Goal: Task Accomplishment & Management: Manage account settings

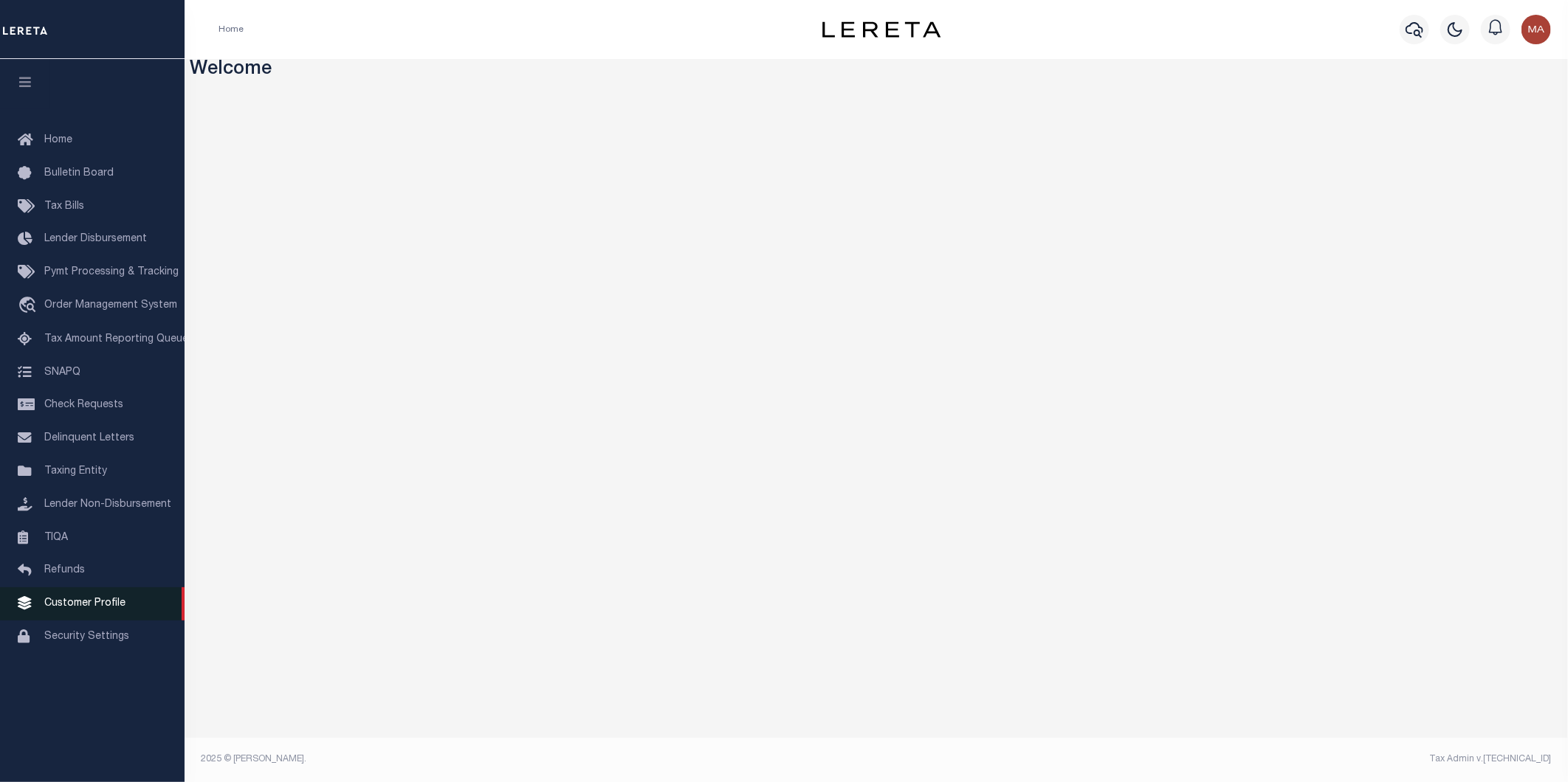
click at [85, 609] on span "Customer Profile" at bounding box center [85, 603] width 81 height 10
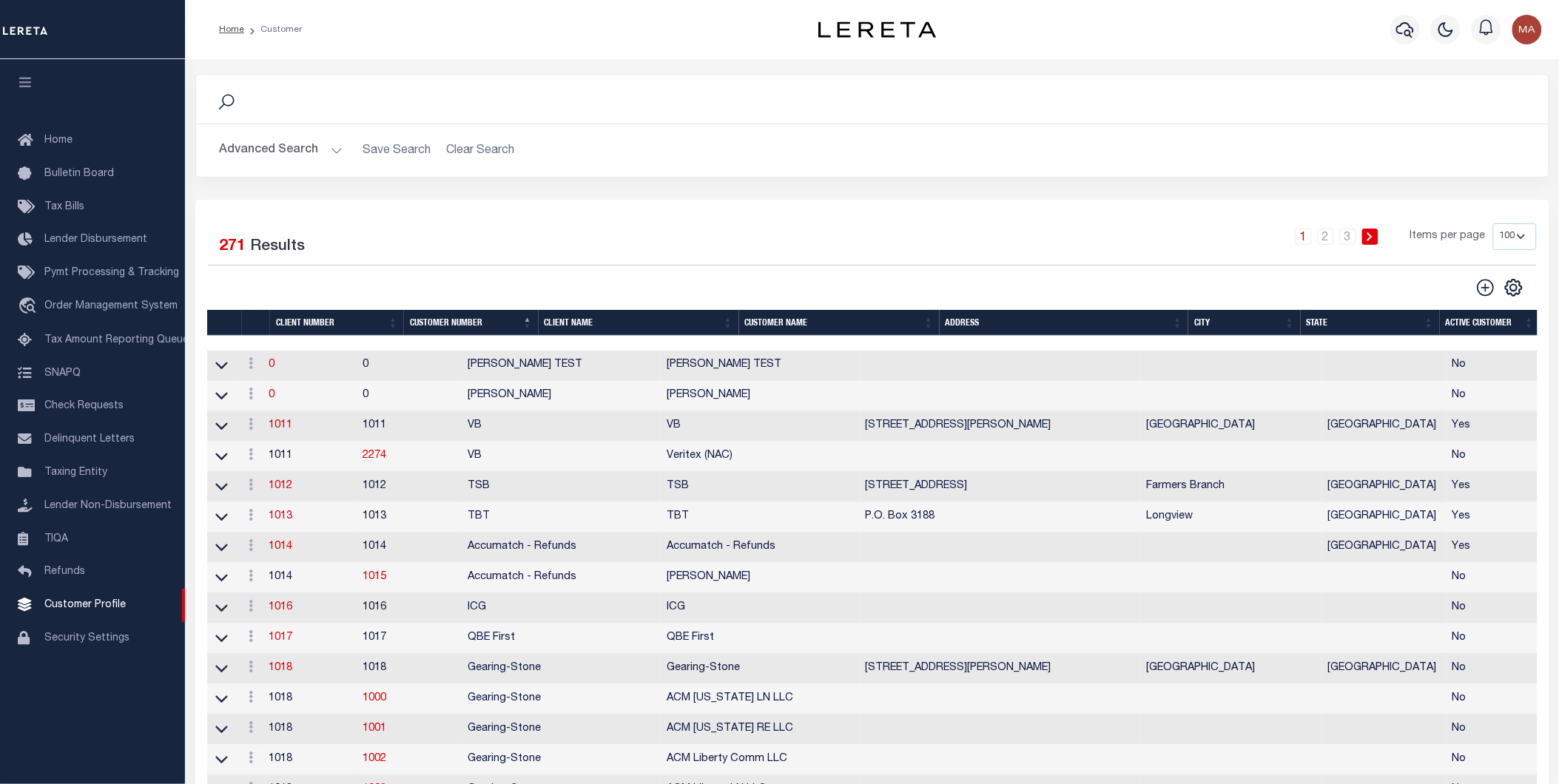
click at [328, 146] on button "Advanced Search" at bounding box center [281, 150] width 123 height 29
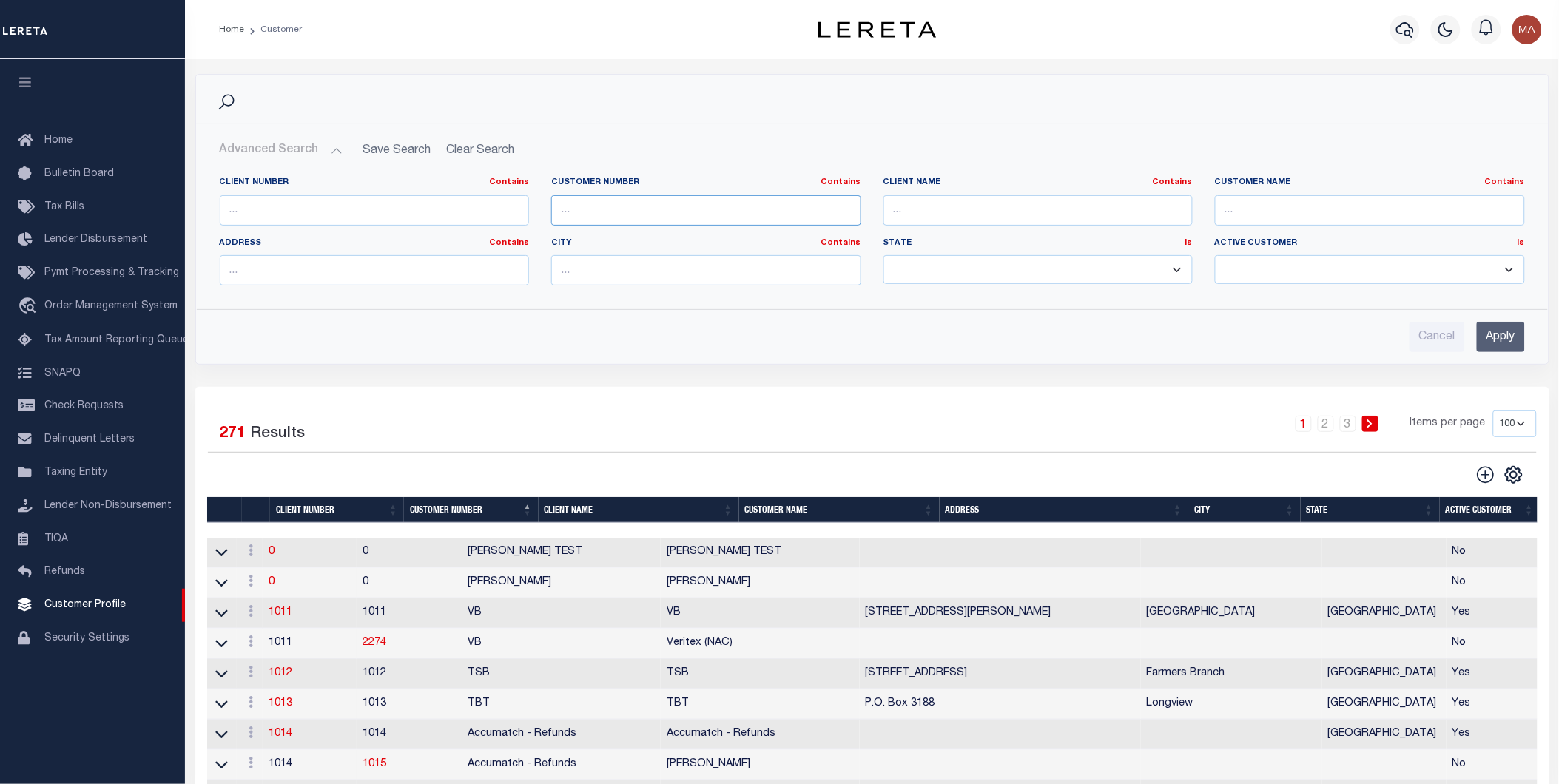
click at [671, 213] on input "text" at bounding box center [706, 210] width 310 height 31
paste input "38915"
type input "38915"
click at [1495, 340] on input "Apply" at bounding box center [1501, 337] width 48 height 31
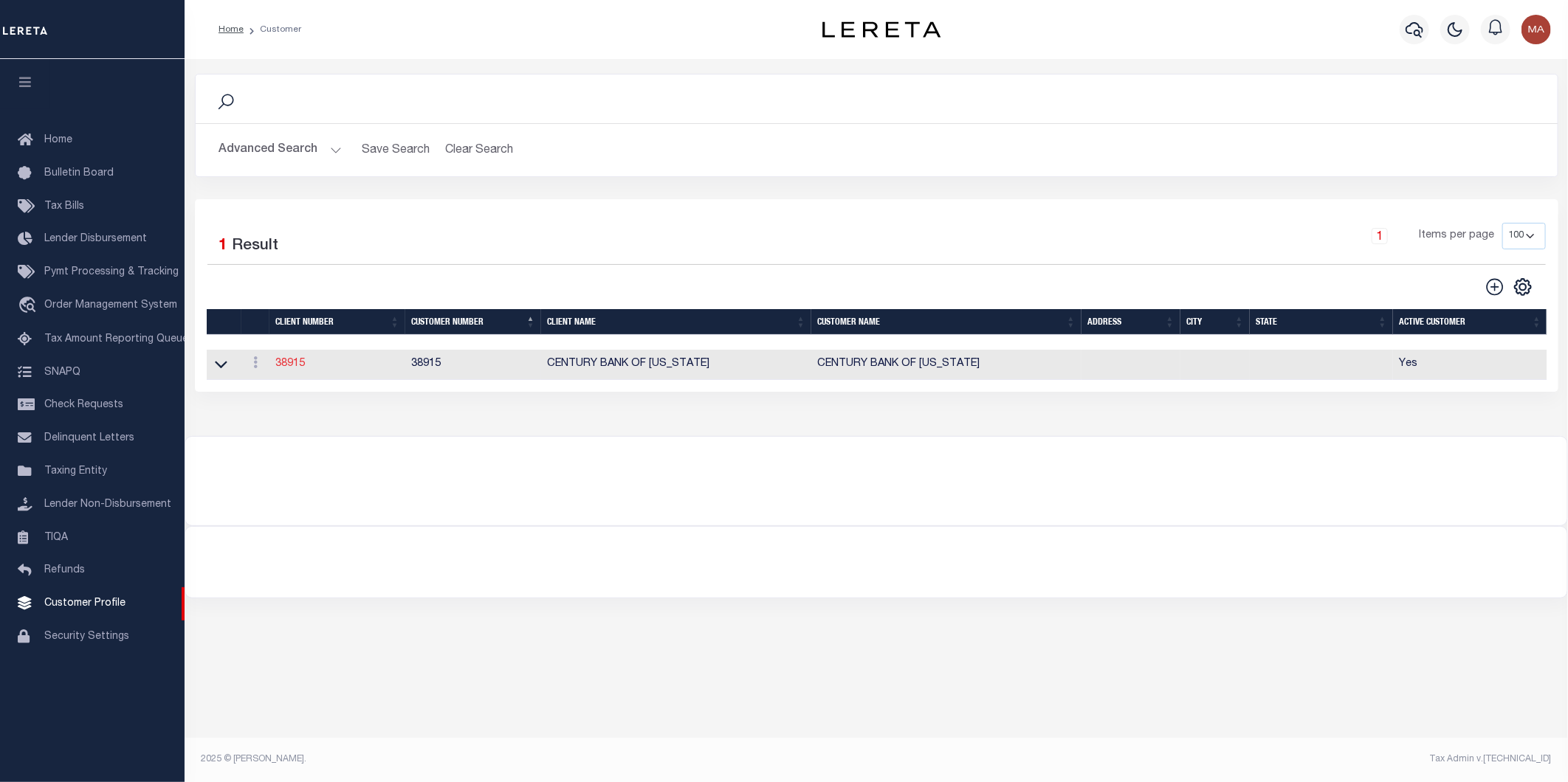
click at [292, 366] on link "38915" at bounding box center [290, 363] width 30 height 10
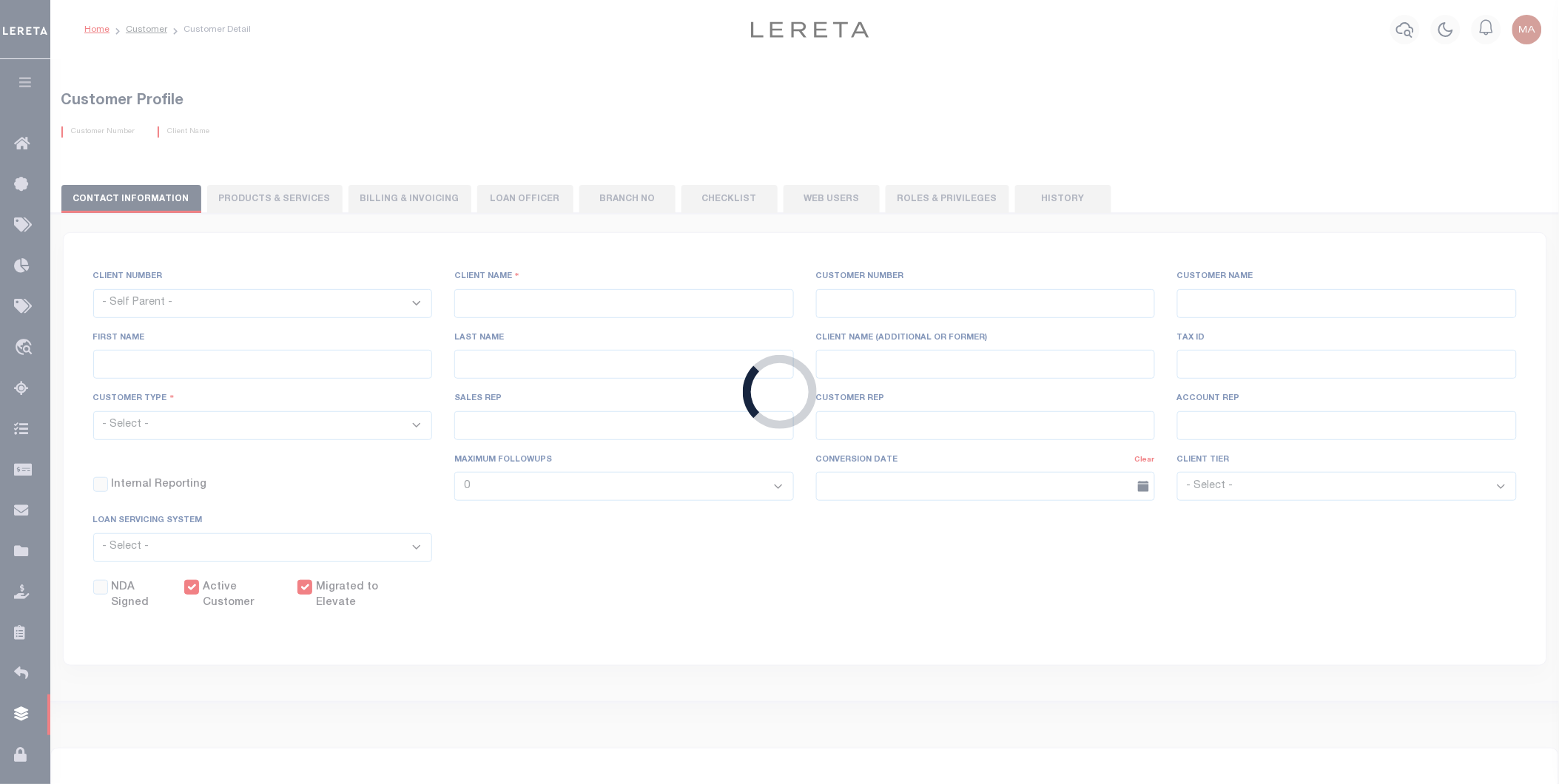
select select
type input "CENTURY BANK OF FLORIDA"
type input "38915"
type input "CENTURY BANK OF FLORIDA"
select select "Mixed Portfolio"
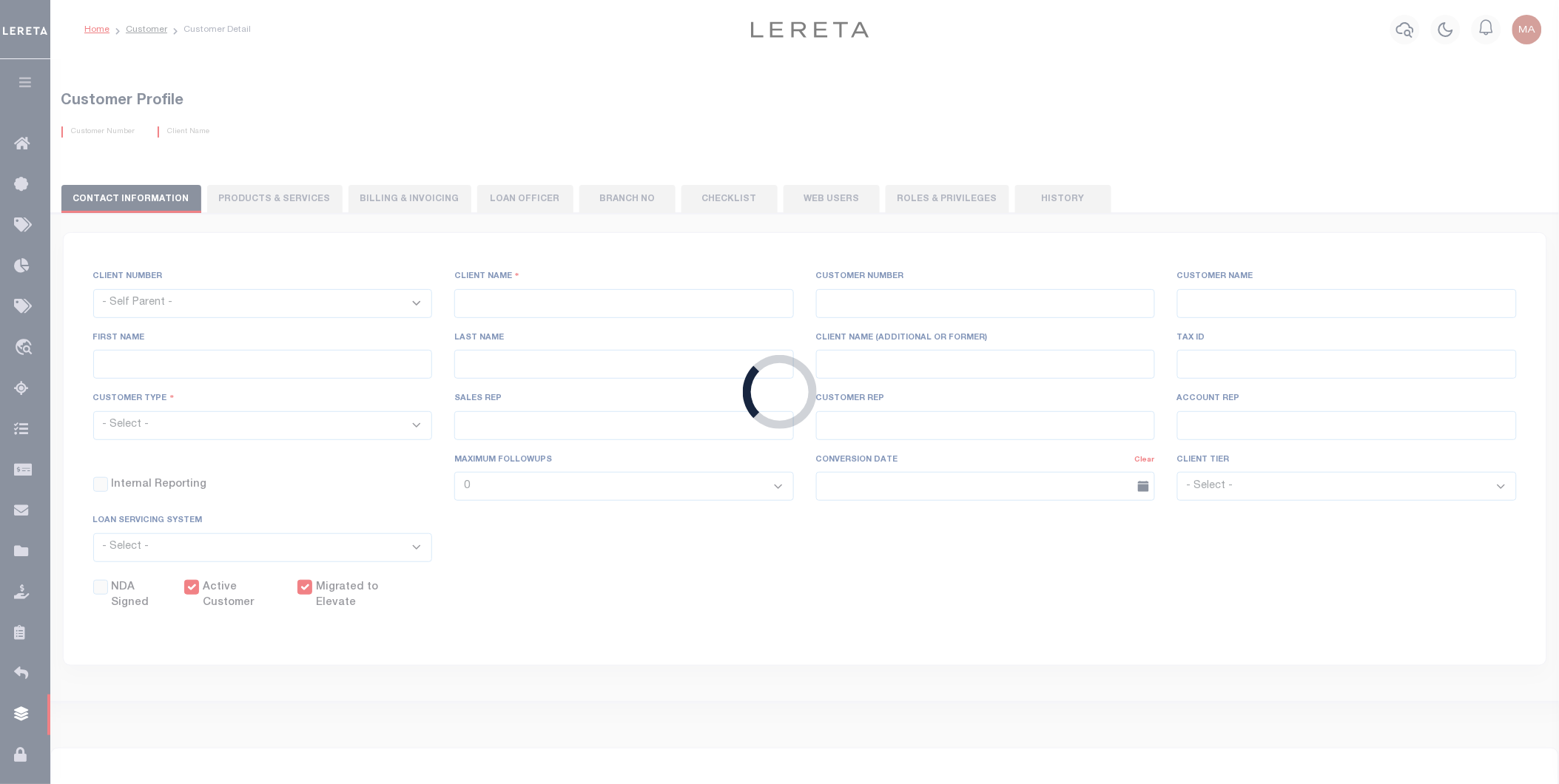
type input "NONE ,NONE"
type input "ELIZABETH WIEBE"
type input "10/30/2000"
checkbox input "true"
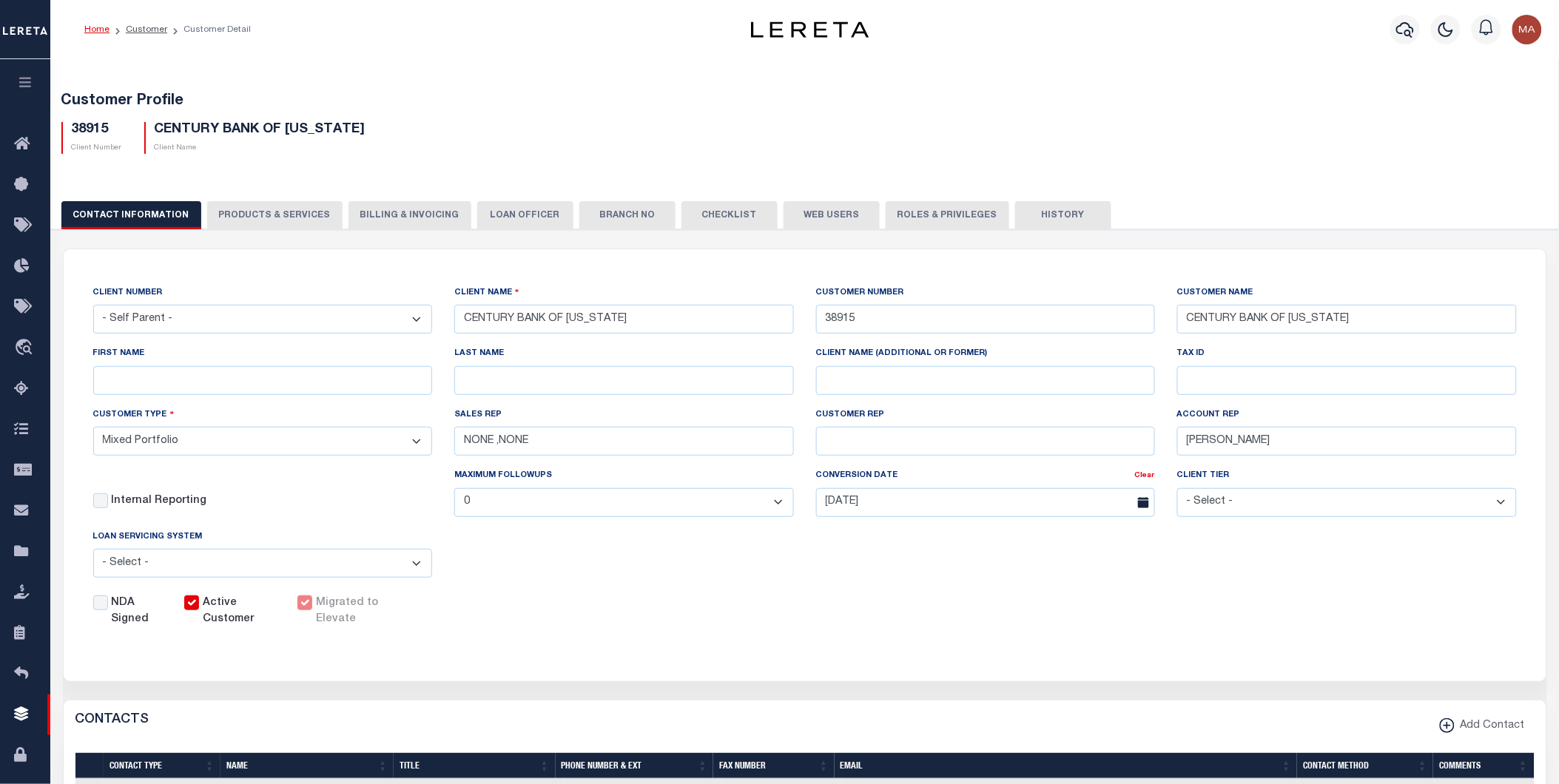
click at [266, 219] on button "PRODUCTS & SERVICES" at bounding box center [274, 215] width 135 height 28
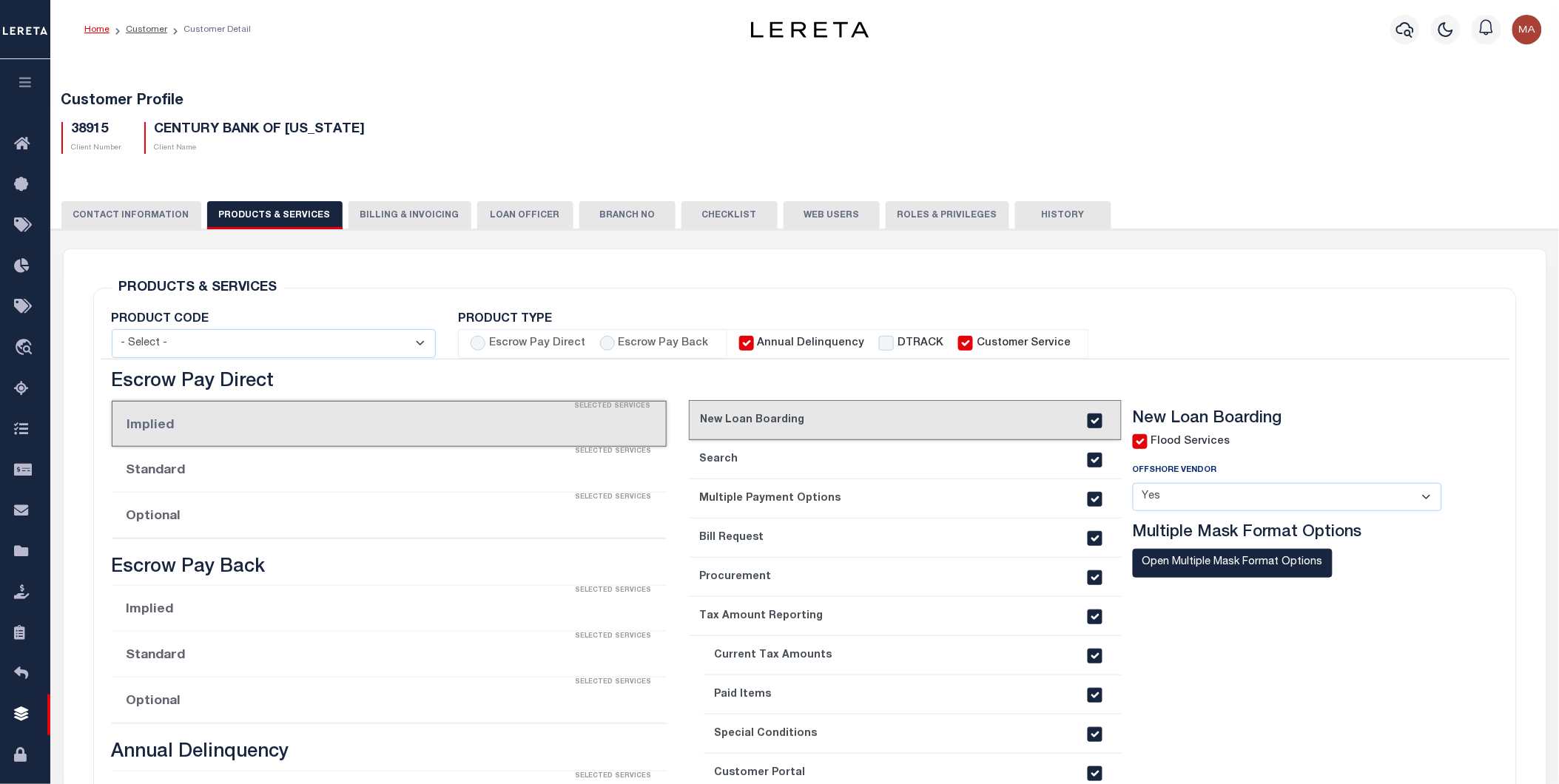
select select "STX"
radio input "true"
checkbox input "true"
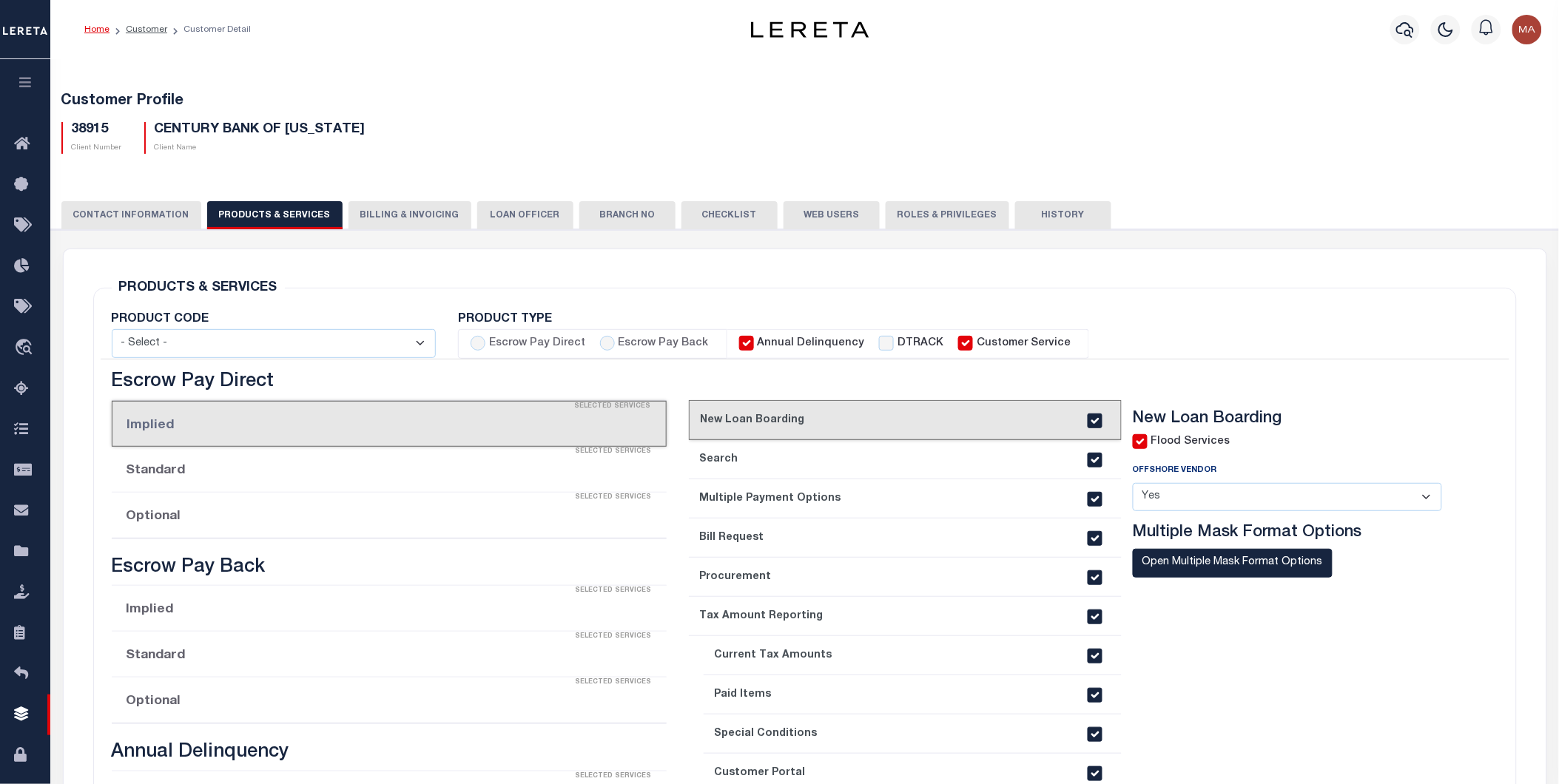
checkbox input "true"
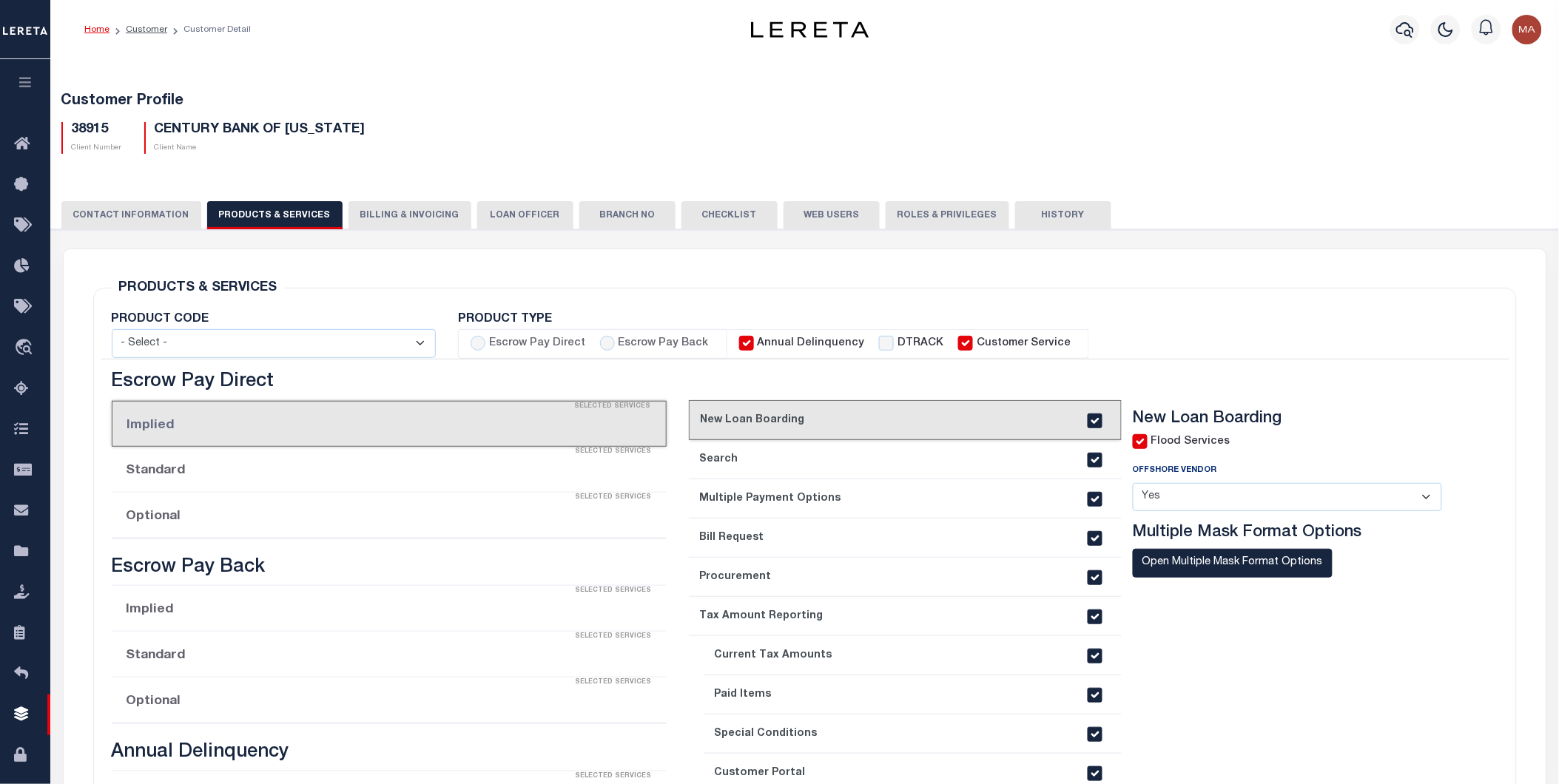
checkbox input "true"
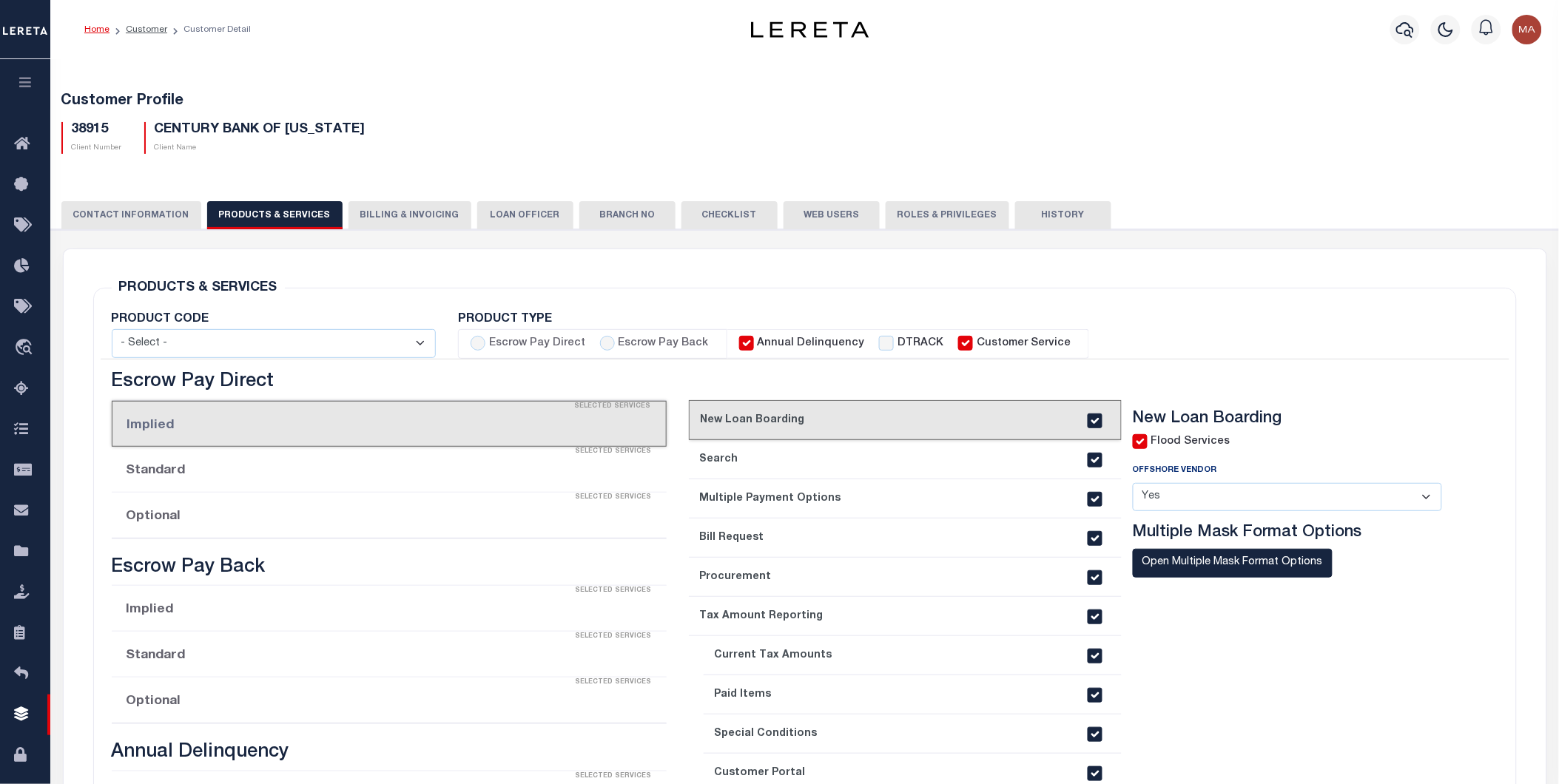
checkbox input "true"
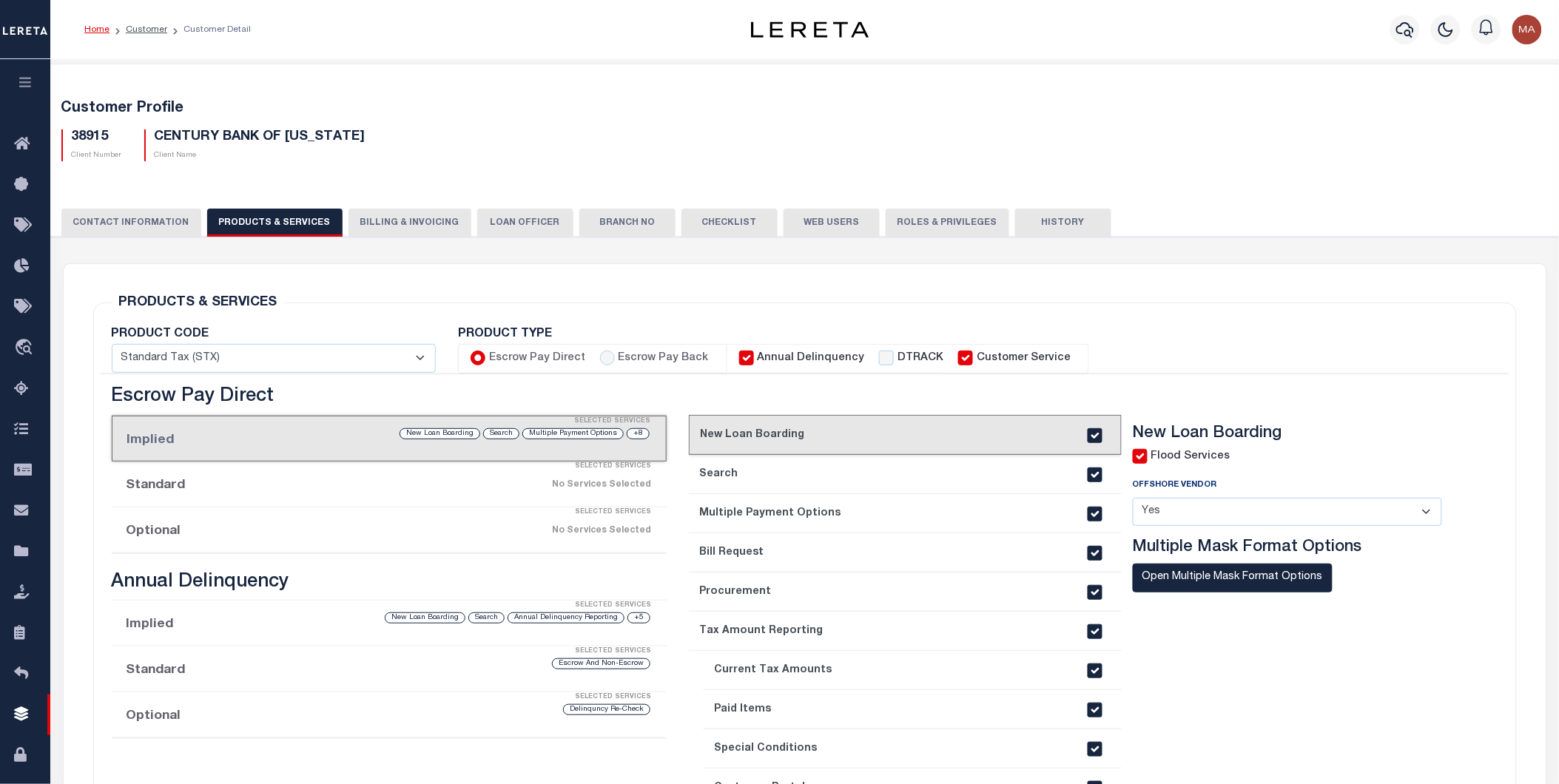
click at [35, 84] on button "button" at bounding box center [25, 85] width 50 height 50
